Goal: Task Accomplishment & Management: Use online tool/utility

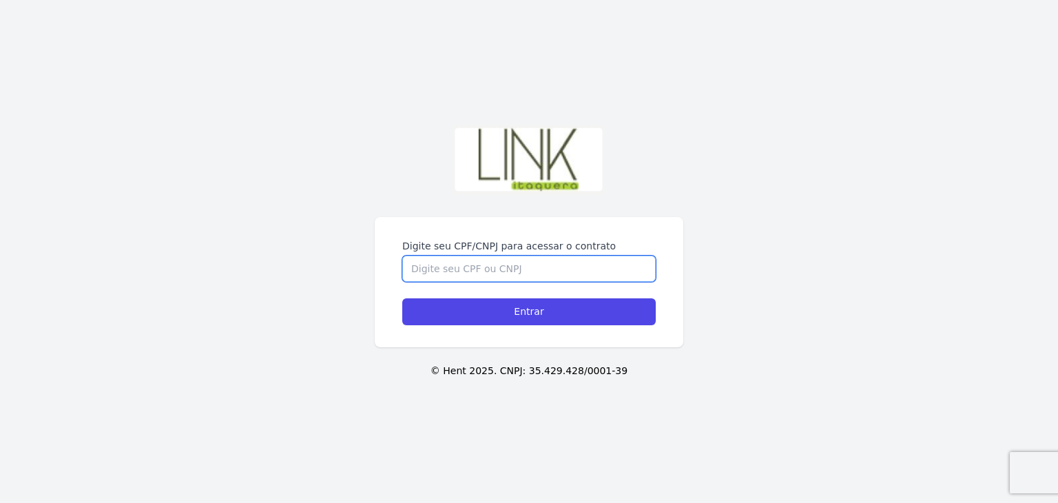
click at [524, 256] on input "Digite seu CPF/CNPJ para acessar o contrato" at bounding box center [529, 269] width 254 height 26
type input "42799798802"
click at [398, 298] on input "Entrar" at bounding box center [525, 311] width 254 height 27
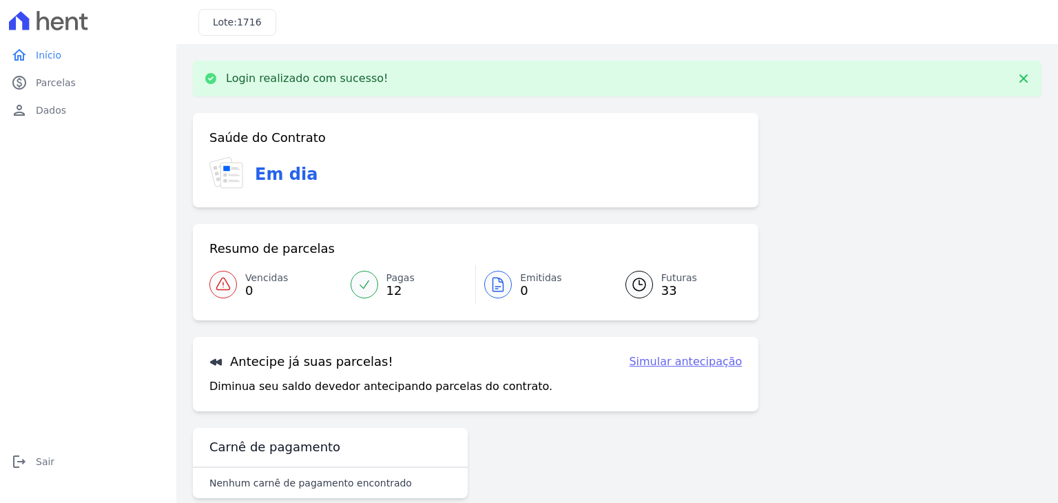
scroll to position [22, 0]
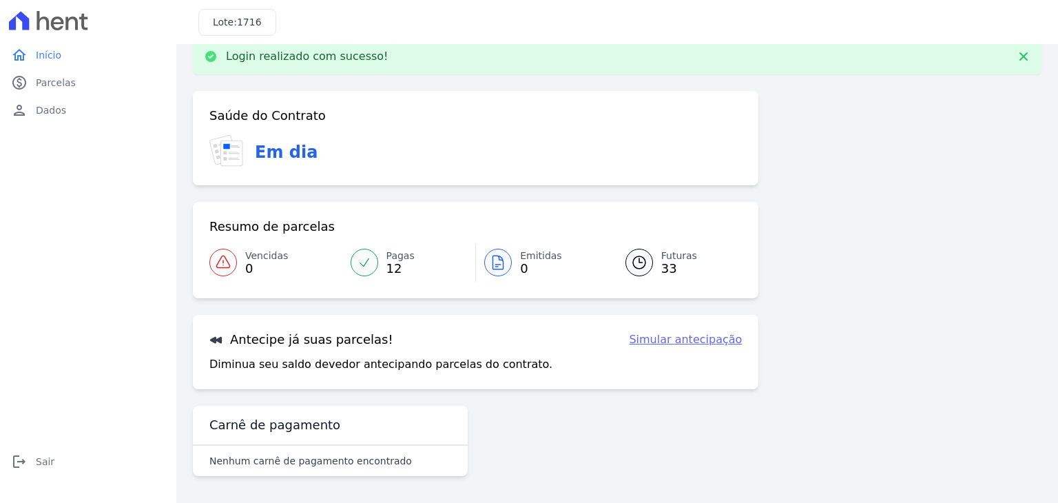
click at [684, 344] on link "Simular antecipação" at bounding box center [685, 339] width 113 height 17
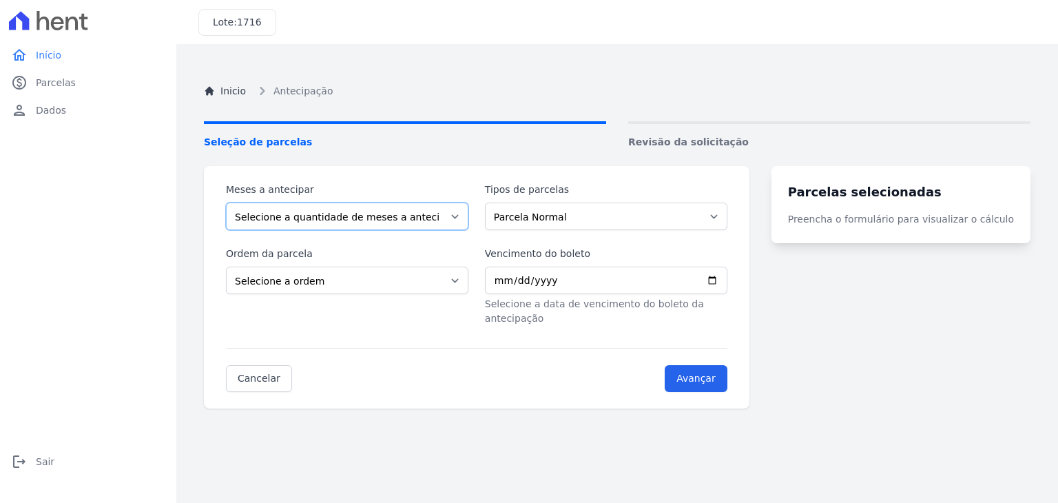
click at [368, 221] on select "Selecione a quantidade de meses a antecipar 1 2 3 4 5 6 7 8 9 10 11 12 13 14 15…" at bounding box center [347, 217] width 243 height 28
select select "1"
click at [226, 203] on select "Selecione a quantidade de meses a antecipar 1 2 3 4 5 6 7 8 9 10 11 12 13 14 15…" at bounding box center [347, 217] width 243 height 28
click at [556, 216] on select "Parcela Normal Intercalada Outros" at bounding box center [606, 217] width 243 height 28
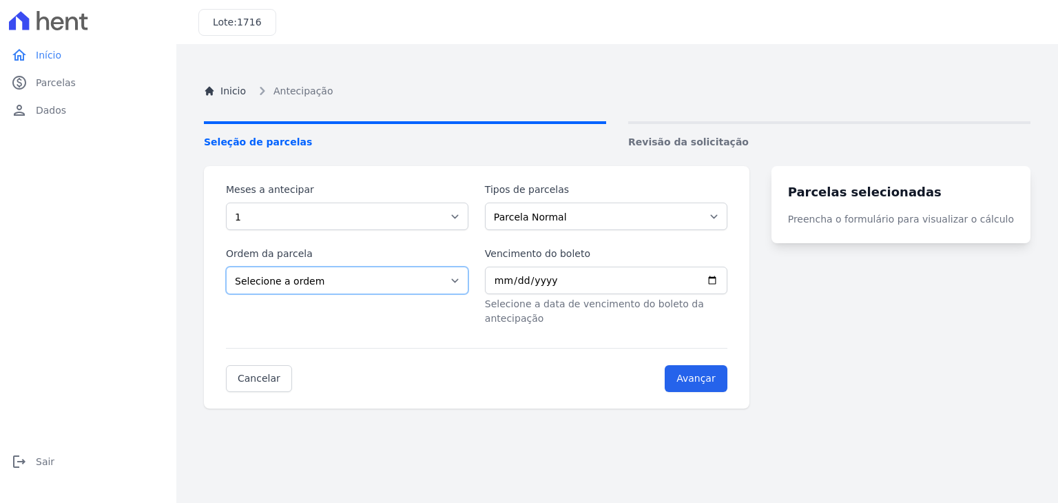
click at [391, 276] on select "Selecione a ordem Últimas parcelas Primeiras parcelas" at bounding box center [347, 281] width 243 height 28
select select "beginning"
click at [226, 267] on select "Selecione a ordem Últimas parcelas Primeiras parcelas" at bounding box center [347, 281] width 243 height 28
click at [606, 271] on input "Vencimento do boleto" at bounding box center [606, 281] width 243 height 28
click at [601, 282] on input "Vencimento do boleto" at bounding box center [606, 281] width 243 height 28
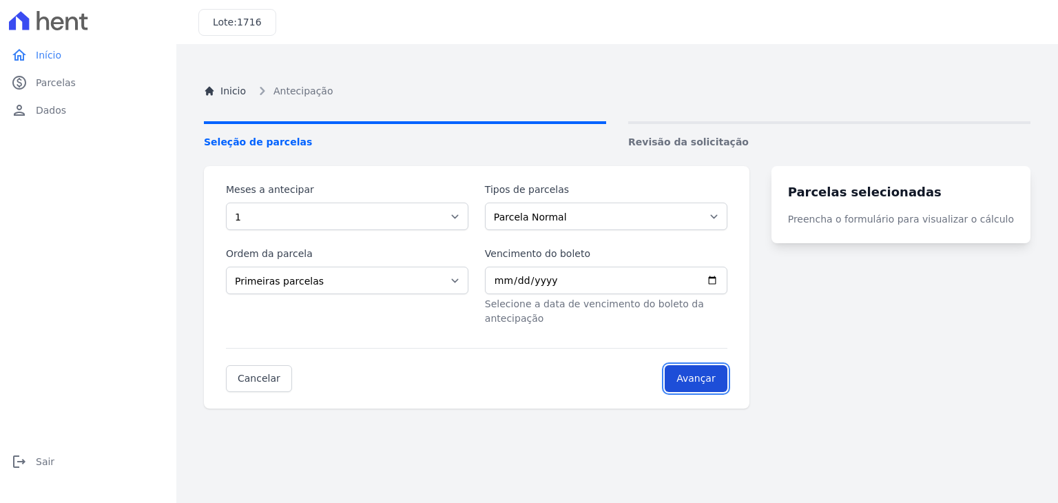
click at [717, 365] on input "Avançar" at bounding box center [696, 378] width 63 height 27
click at [719, 367] on input "Avançar" at bounding box center [696, 378] width 63 height 27
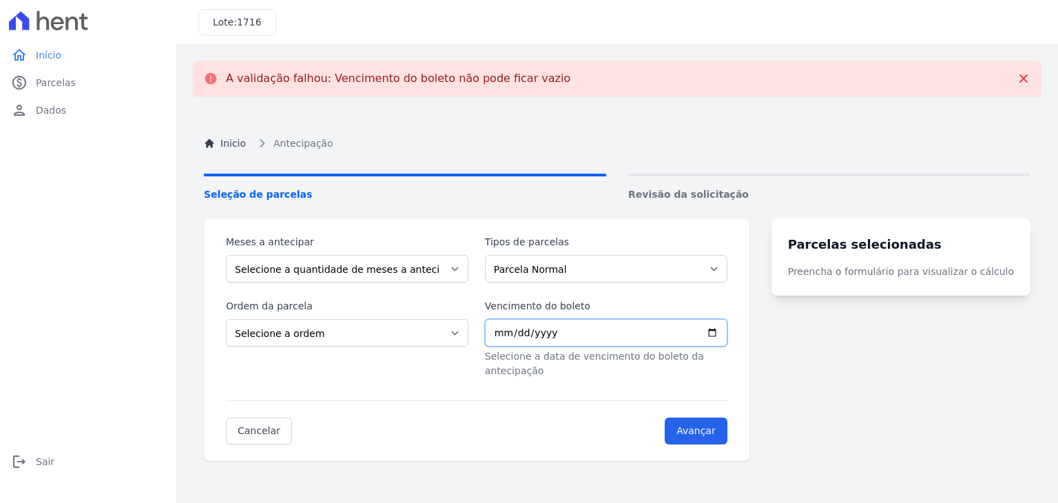
click at [510, 323] on input "Vencimento do boleto" at bounding box center [606, 333] width 243 height 28
type input "[DATE]"
click at [665, 418] on input "Avançar" at bounding box center [696, 431] width 63 height 27
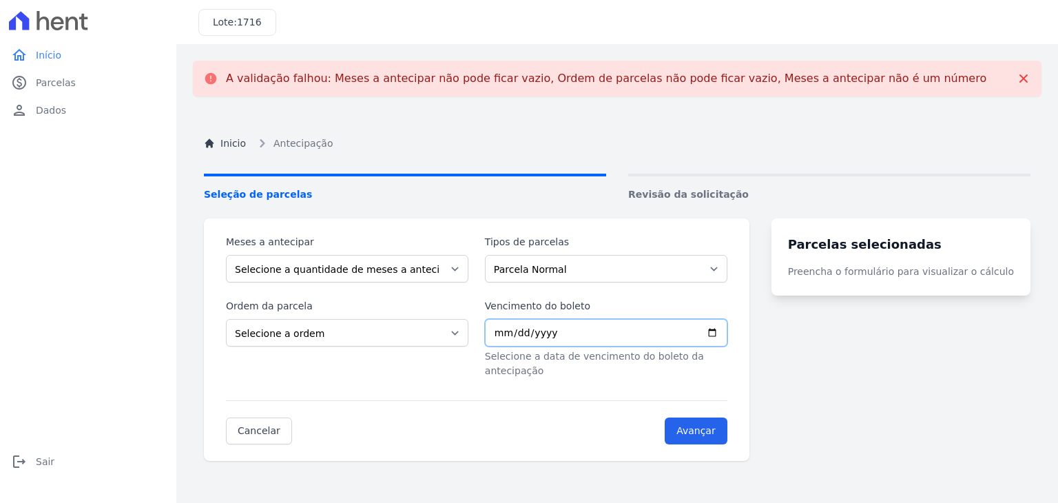
click at [619, 329] on input "Vencimento do boleto" at bounding box center [606, 333] width 243 height 28
click at [728, 336] on input "Vencimento do boleto" at bounding box center [606, 333] width 243 height 28
drag, startPoint x: 497, startPoint y: 375, endPoint x: 514, endPoint y: 367, distance: 18.8
click at [498, 375] on form "Meses a antecipar Selecione a quantidade de meses a antecipar 1 2 3 4 5 6 7 8 9…" at bounding box center [477, 339] width 502 height 209
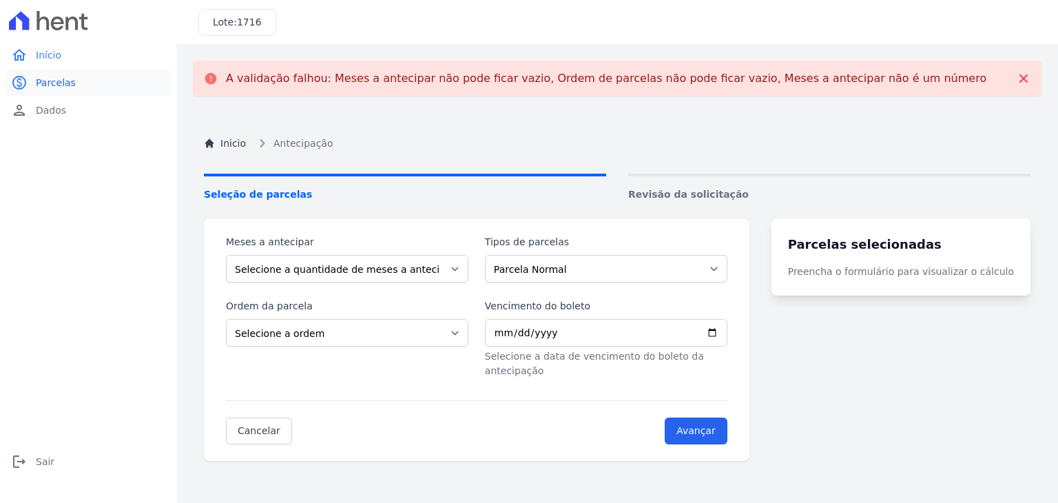
click at [63, 87] on span "Parcelas" at bounding box center [56, 83] width 40 height 14
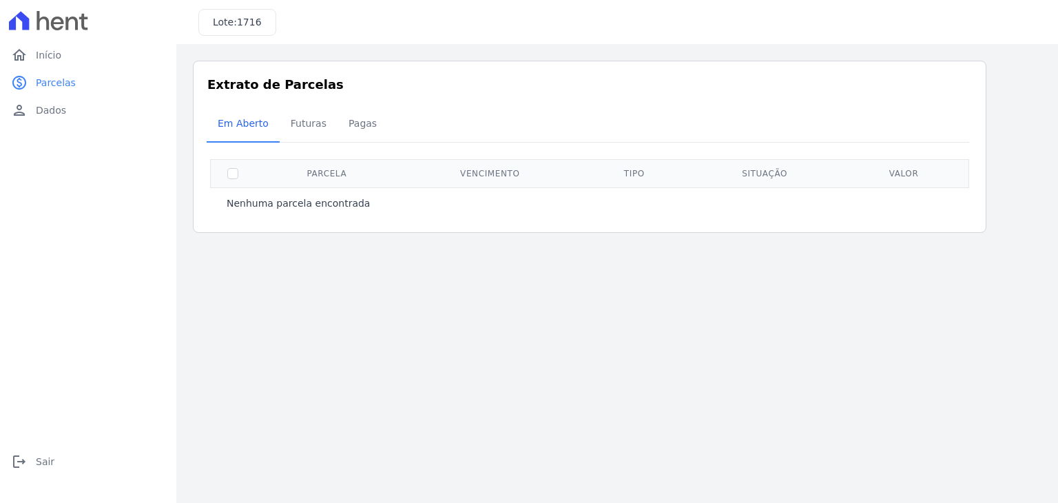
click at [321, 194] on div "Nenhuma parcela encontrada" at bounding box center [589, 203] width 759 height 30
click at [300, 129] on span "Futuras" at bounding box center [309, 124] width 52 height 28
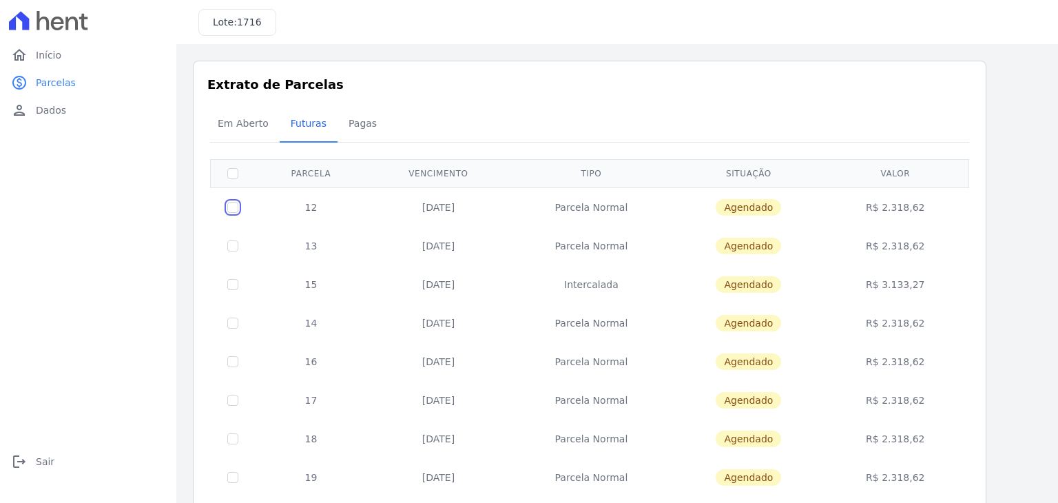
click at [229, 203] on input "checkbox" at bounding box center [232, 207] width 11 height 11
checkbox input "true"
click at [934, 133] on div "Em Aberto Futuras [GEOGRAPHIC_DATA]" at bounding box center [590, 124] width 766 height 34
drag, startPoint x: 471, startPoint y: 213, endPoint x: 463, endPoint y: 206, distance: 10.8
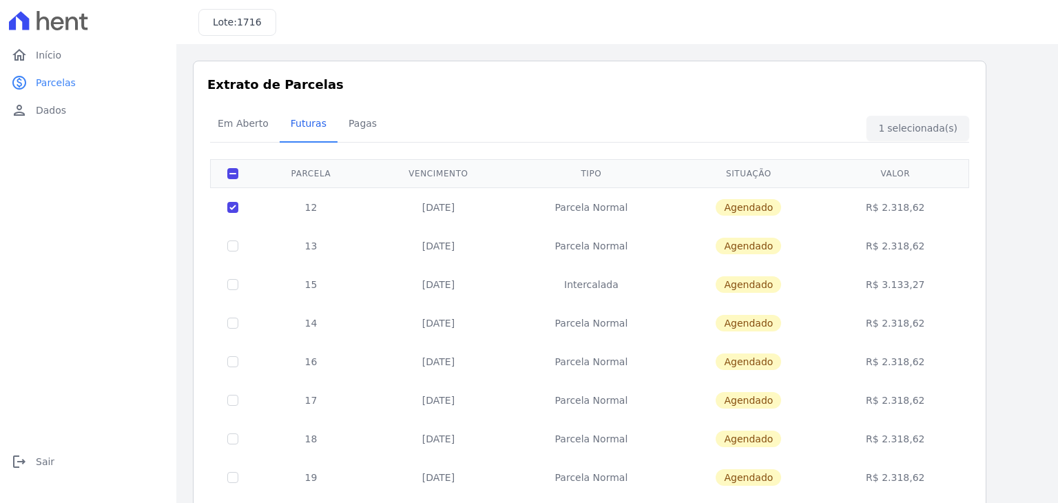
drag, startPoint x: 463, startPoint y: 206, endPoint x: 447, endPoint y: 213, distance: 17.9
click at [447, 213] on td "[DATE]" at bounding box center [438, 206] width 143 height 39
click at [441, 207] on td "[DATE]" at bounding box center [438, 206] width 143 height 39
click at [615, 207] on td "Parcela Normal" at bounding box center [591, 206] width 163 height 39
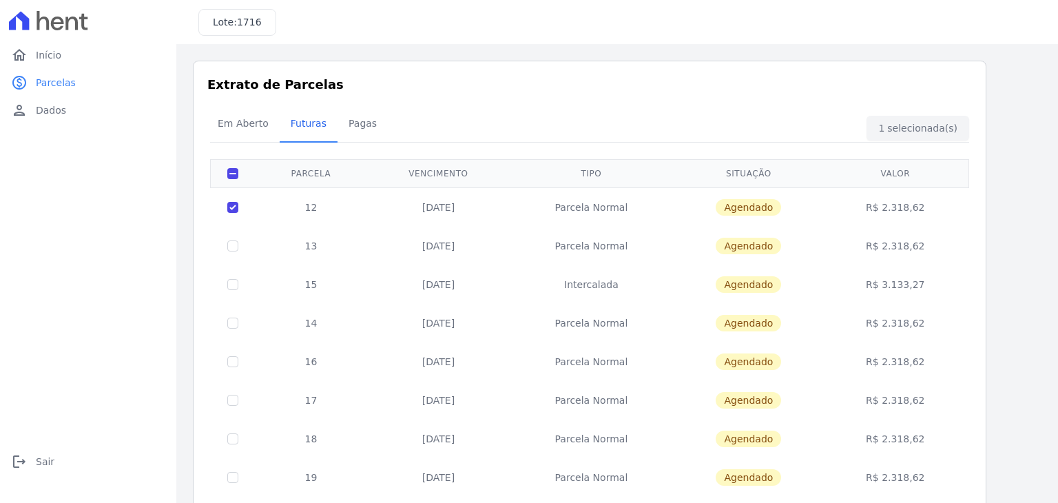
click at [750, 209] on span "Agendado" at bounding box center [748, 207] width 65 height 17
drag, startPoint x: 886, startPoint y: 207, endPoint x: 898, endPoint y: 207, distance: 11.7
click at [888, 207] on td "R$ 2.318,62" at bounding box center [896, 206] width 142 height 39
click at [925, 207] on td "R$ 2.318,62" at bounding box center [896, 206] width 142 height 39
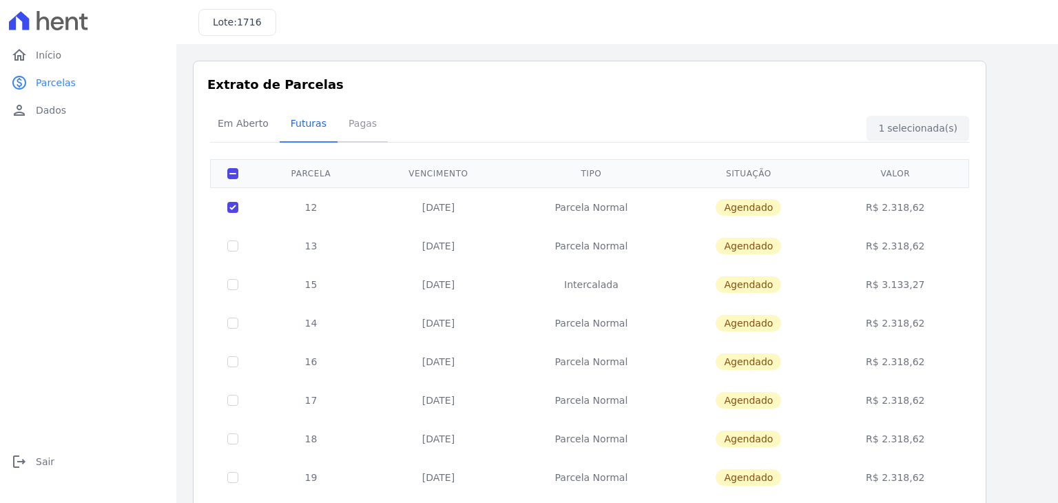
click at [340, 126] on span "Pagas" at bounding box center [362, 124] width 45 height 28
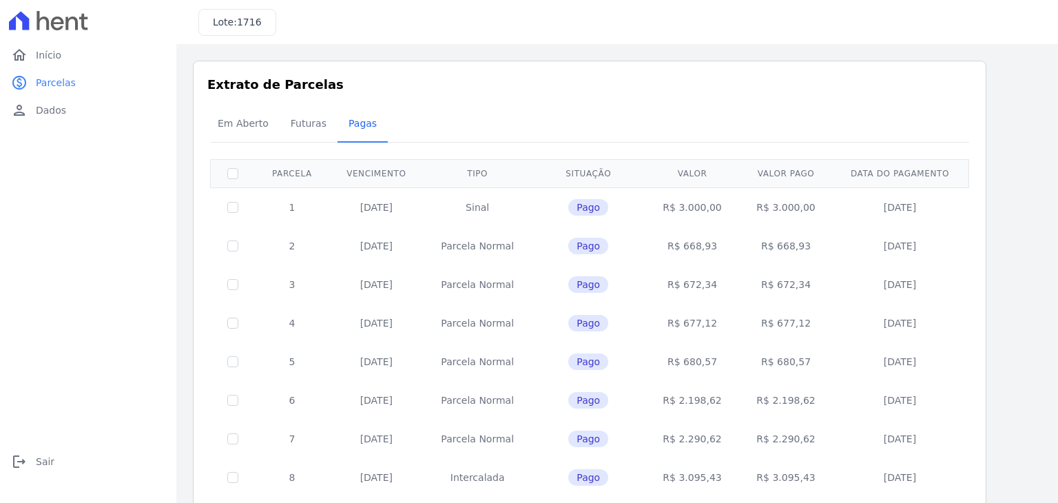
click at [360, 136] on span "Pagas" at bounding box center [362, 124] width 45 height 28
drag, startPoint x: 480, startPoint y: 205, endPoint x: 506, endPoint y: 205, distance: 25.5
click at [490, 205] on td "Sinal" at bounding box center [478, 206] width 108 height 39
